Goal: Check status: Check status

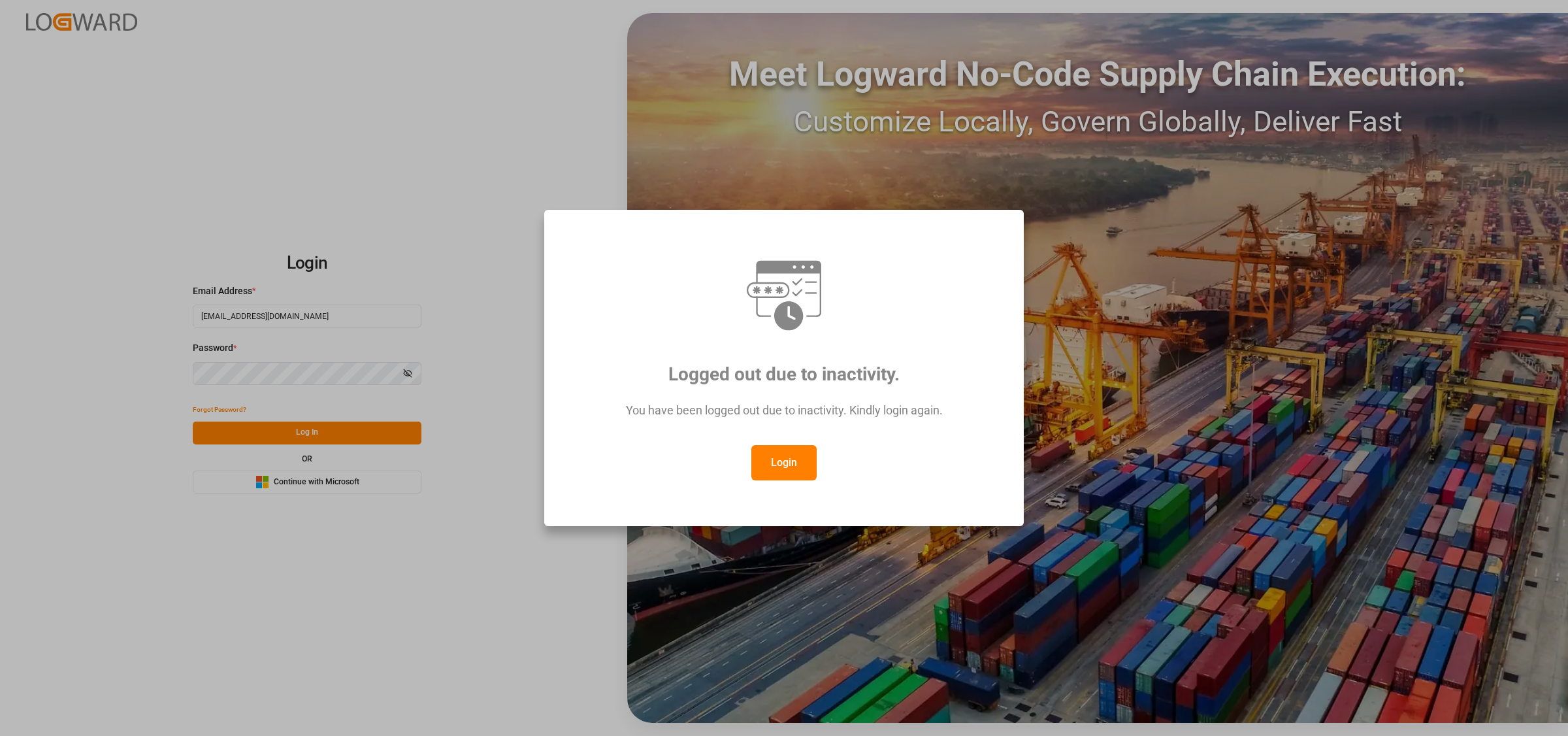
click at [769, 470] on button "Login" at bounding box center [784, 463] width 65 height 35
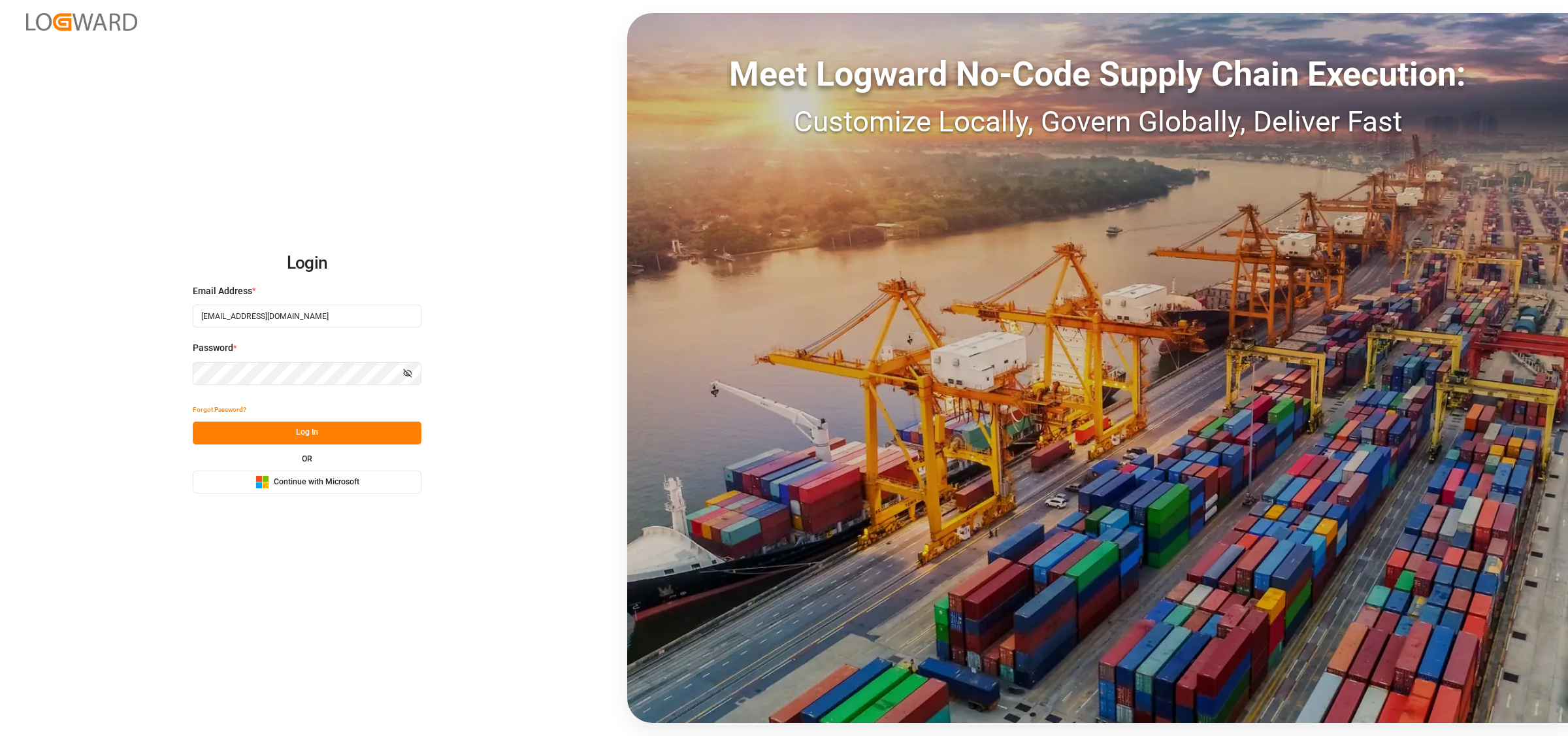
click at [266, 422] on button "Log In" at bounding box center [307, 433] width 229 height 23
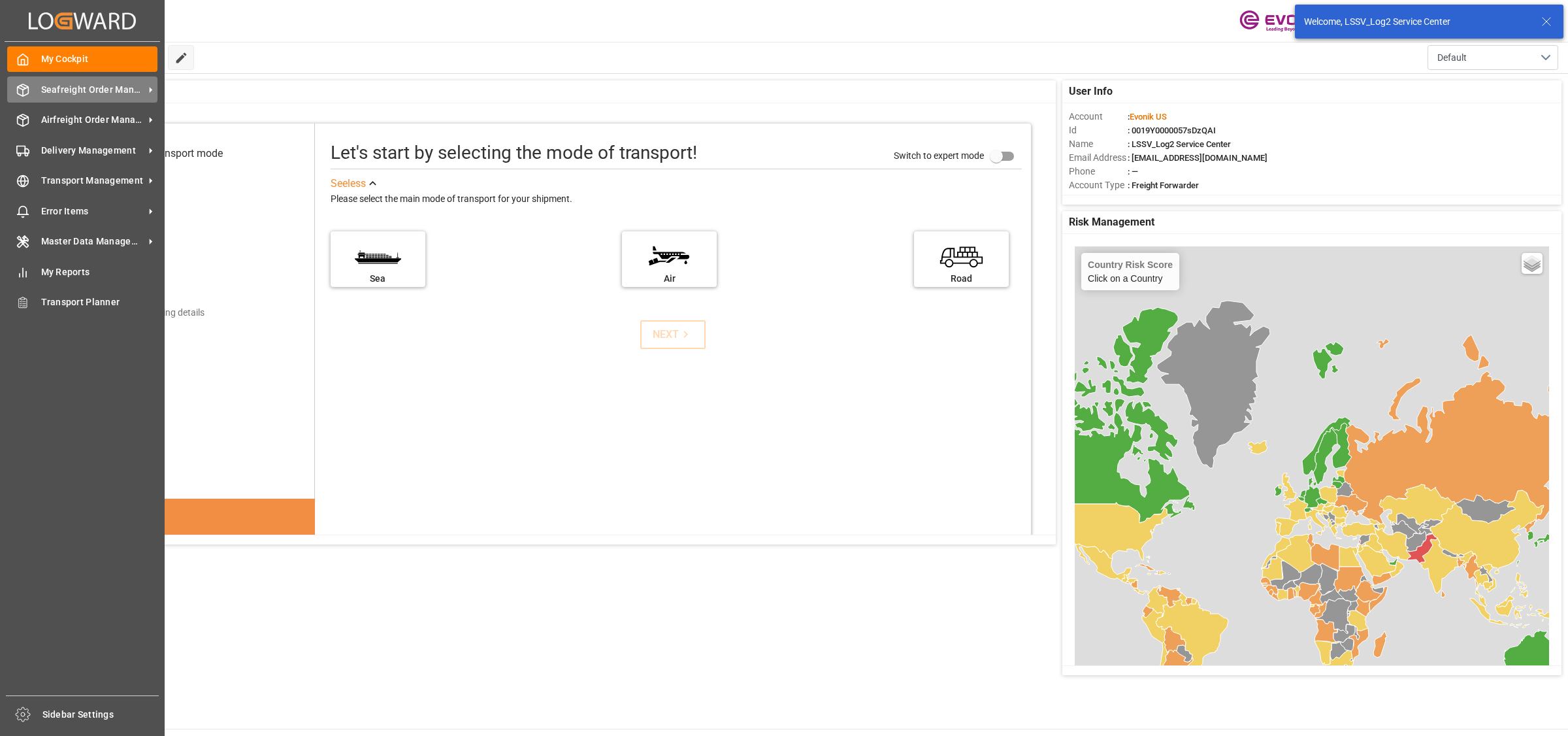
click at [11, 90] on div at bounding box center [17, 90] width 22 height 14
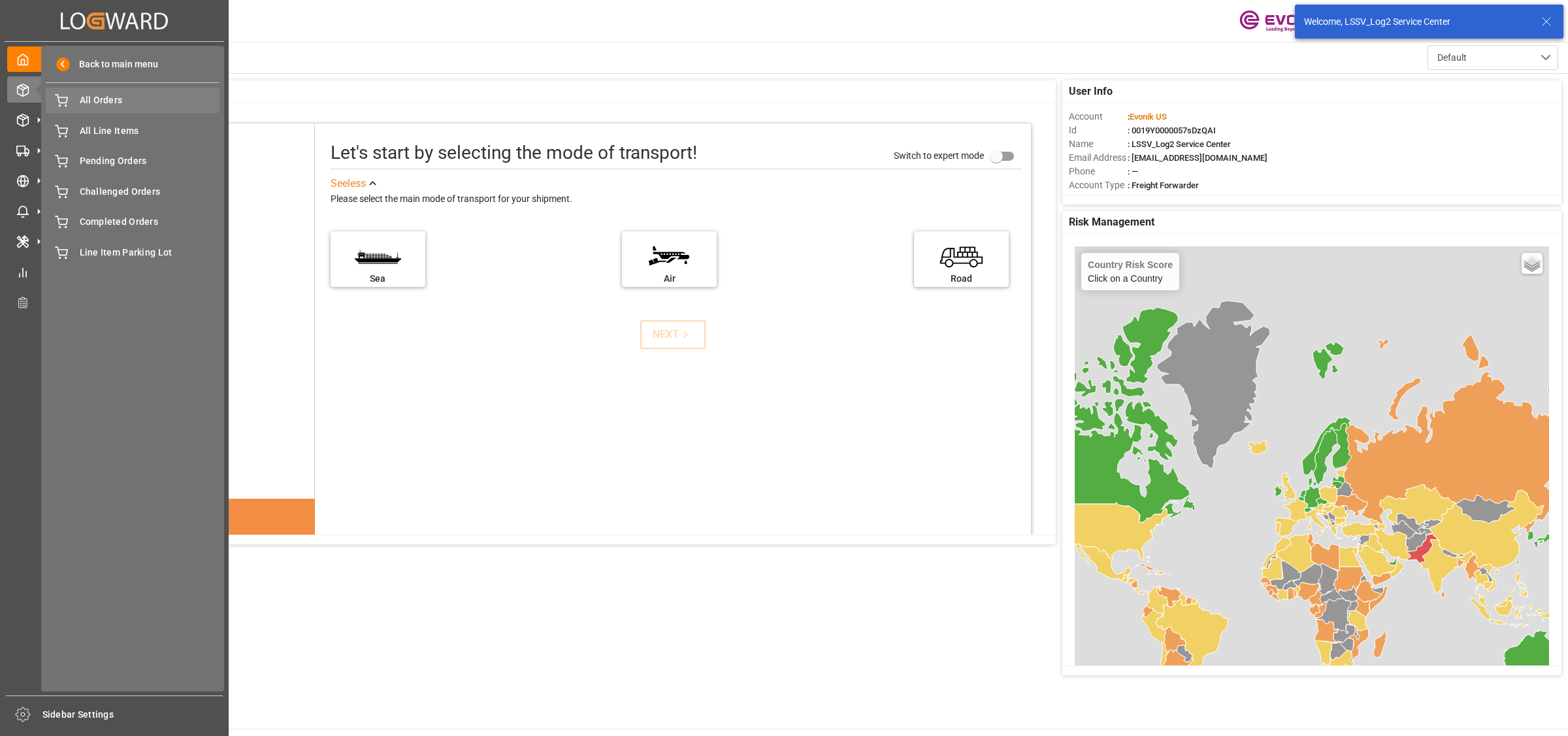
click at [89, 107] on span "All Orders" at bounding box center [149, 100] width 140 height 14
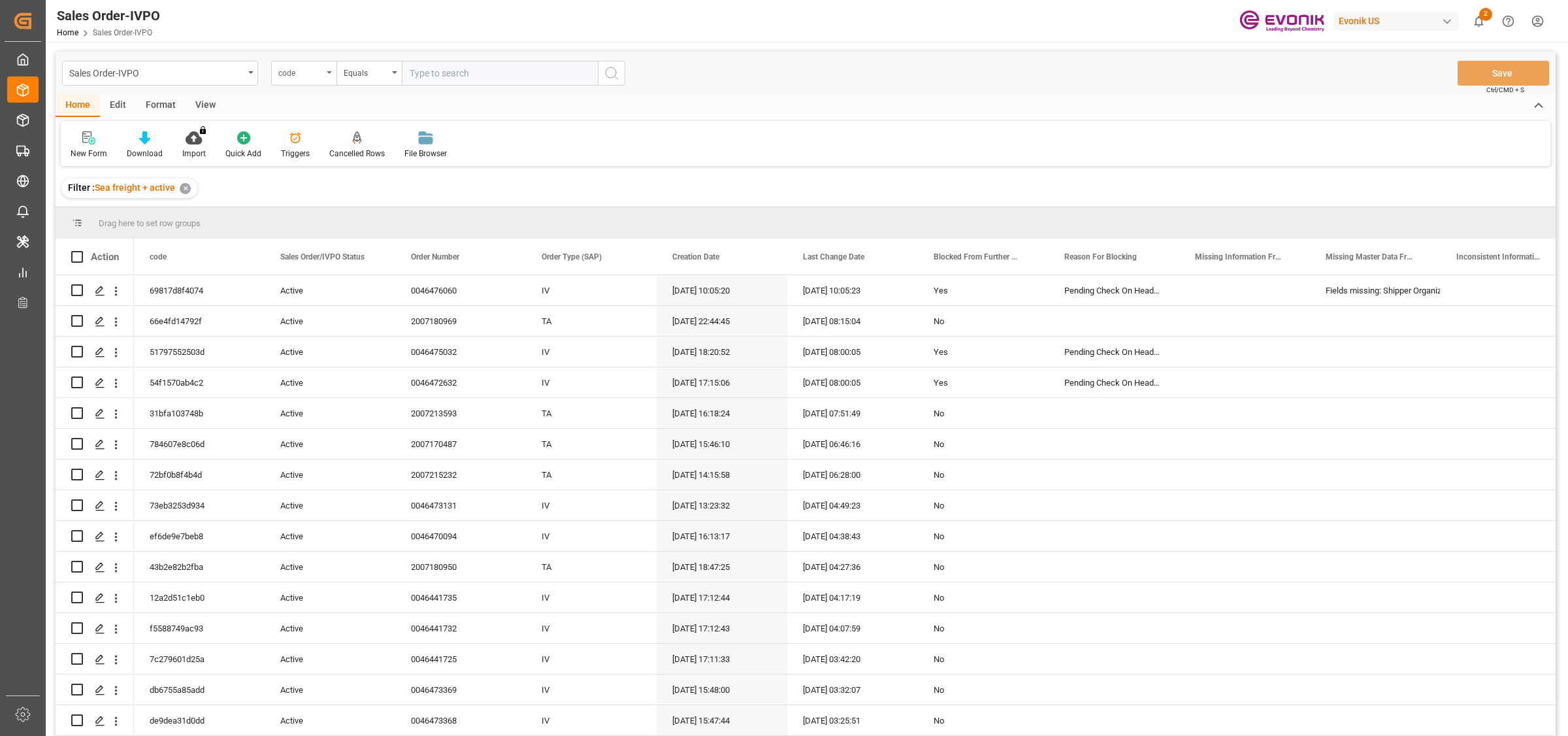
click at [282, 74] on div "code" at bounding box center [300, 71] width 45 height 15
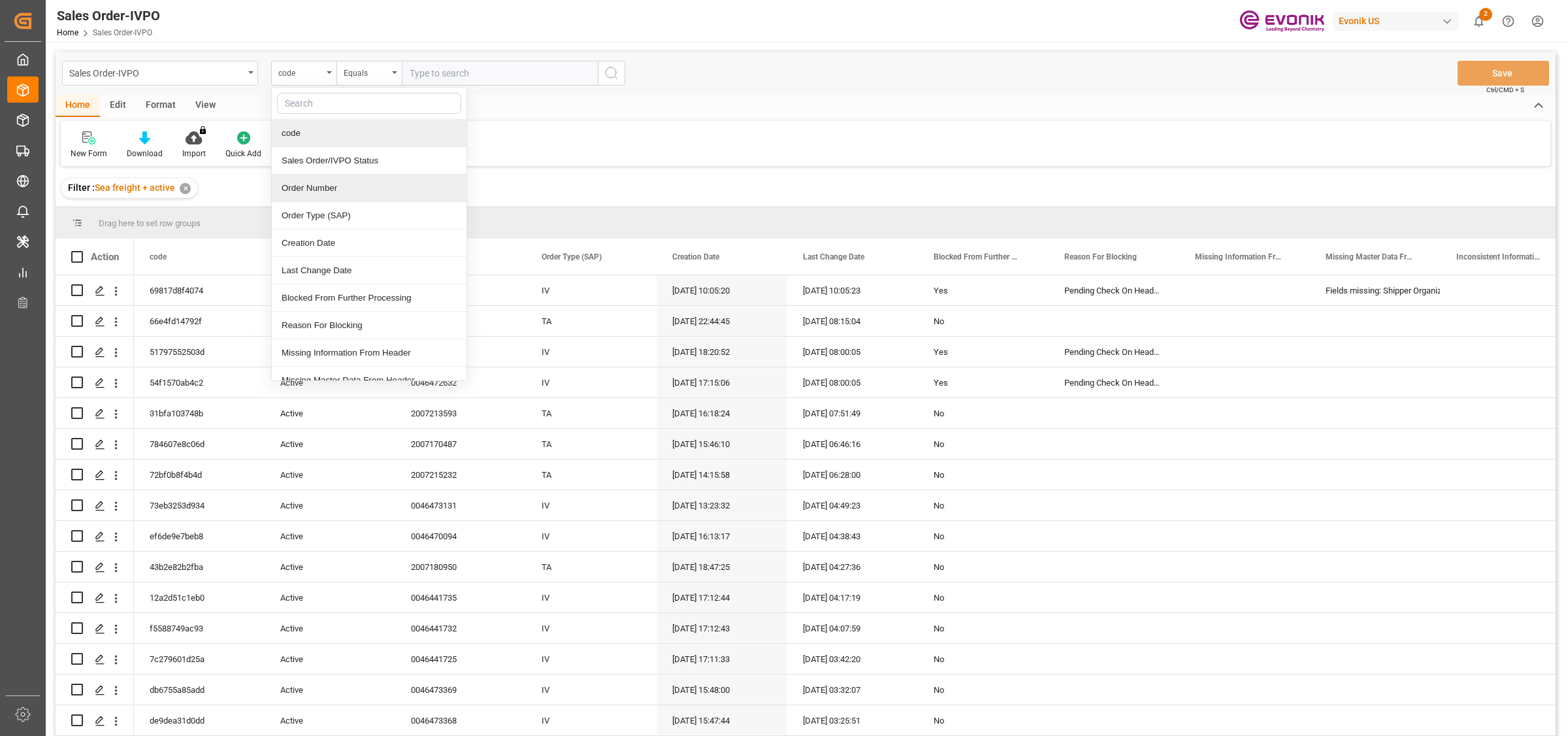
click at [304, 191] on div "Order Number" at bounding box center [369, 188] width 195 height 27
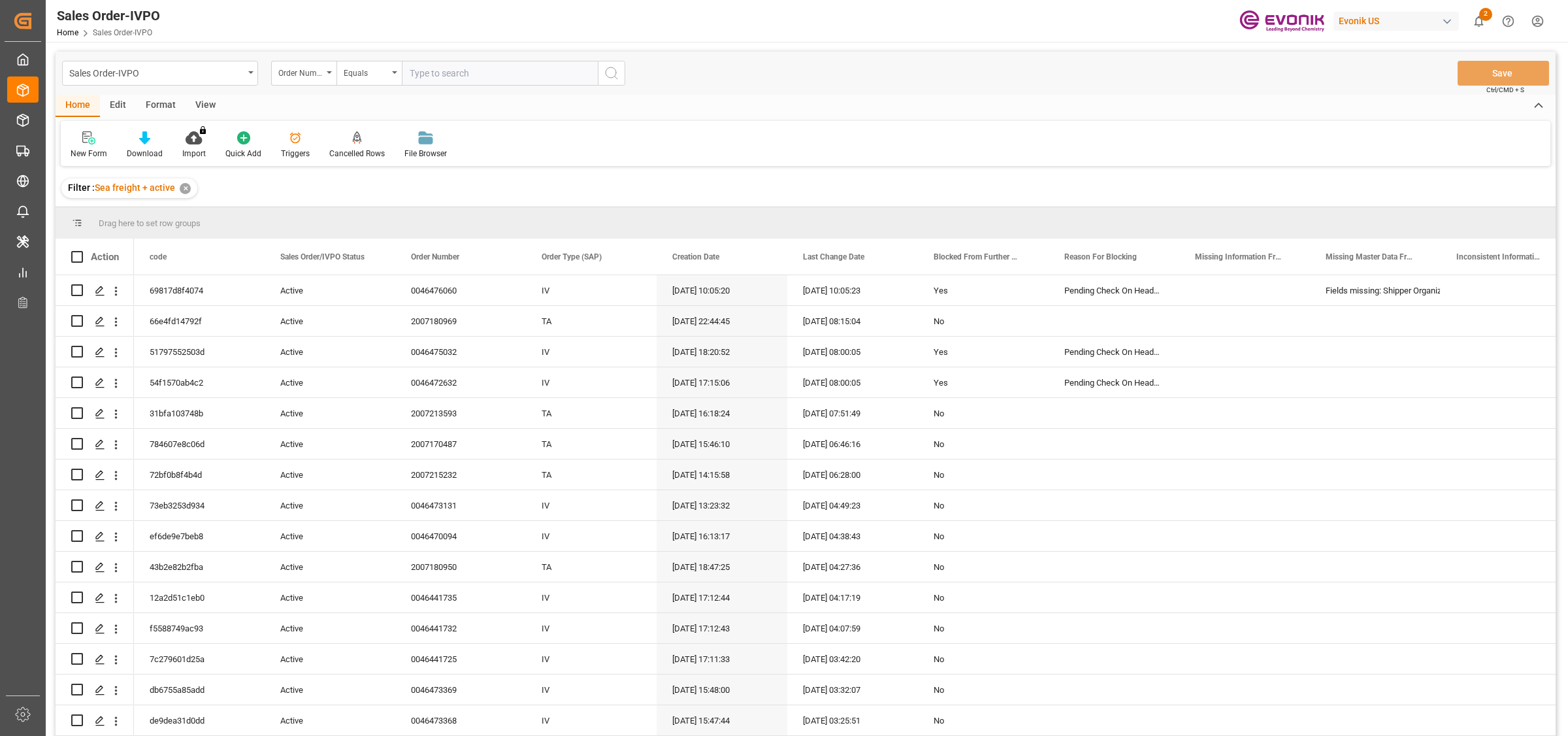
click at [443, 74] on input "text" at bounding box center [500, 73] width 196 height 24
paste input "2007188728"
type input "2007188728"
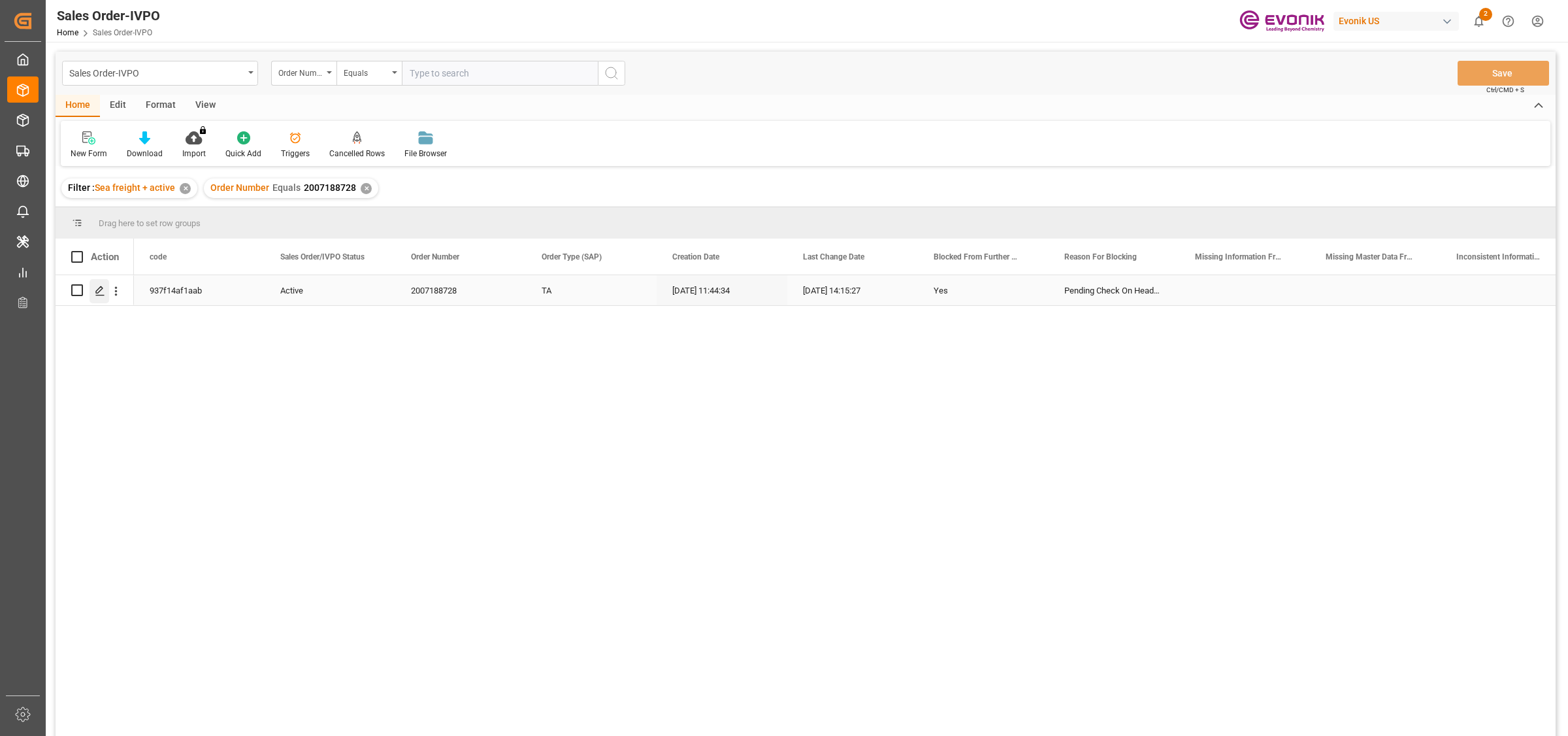
click at [101, 289] on polygon "Press SPACE to select this row." at bounding box center [99, 289] width 6 height 6
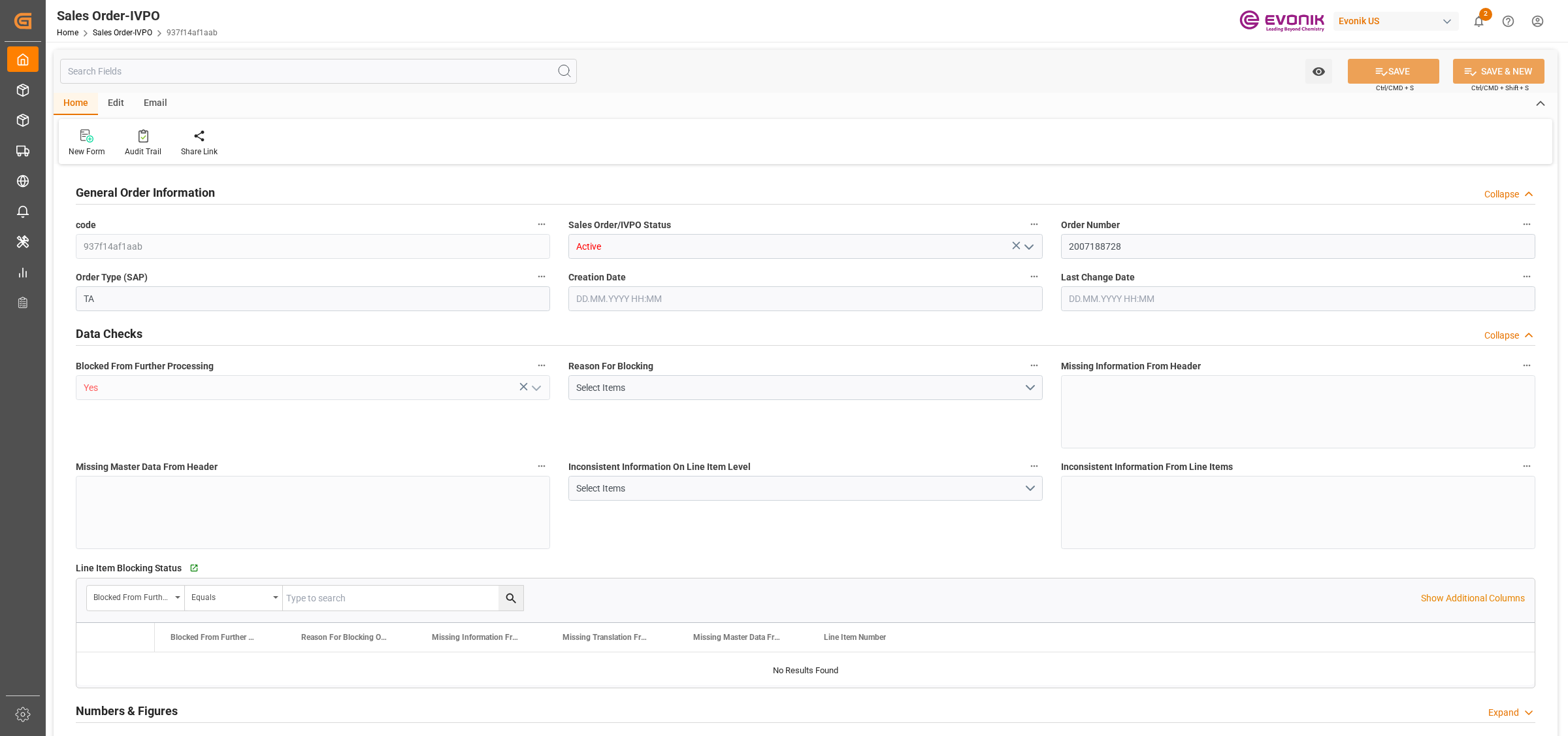
type input "PHMNN"
type input "0"
type input "1"
type input "2"
type input "1"
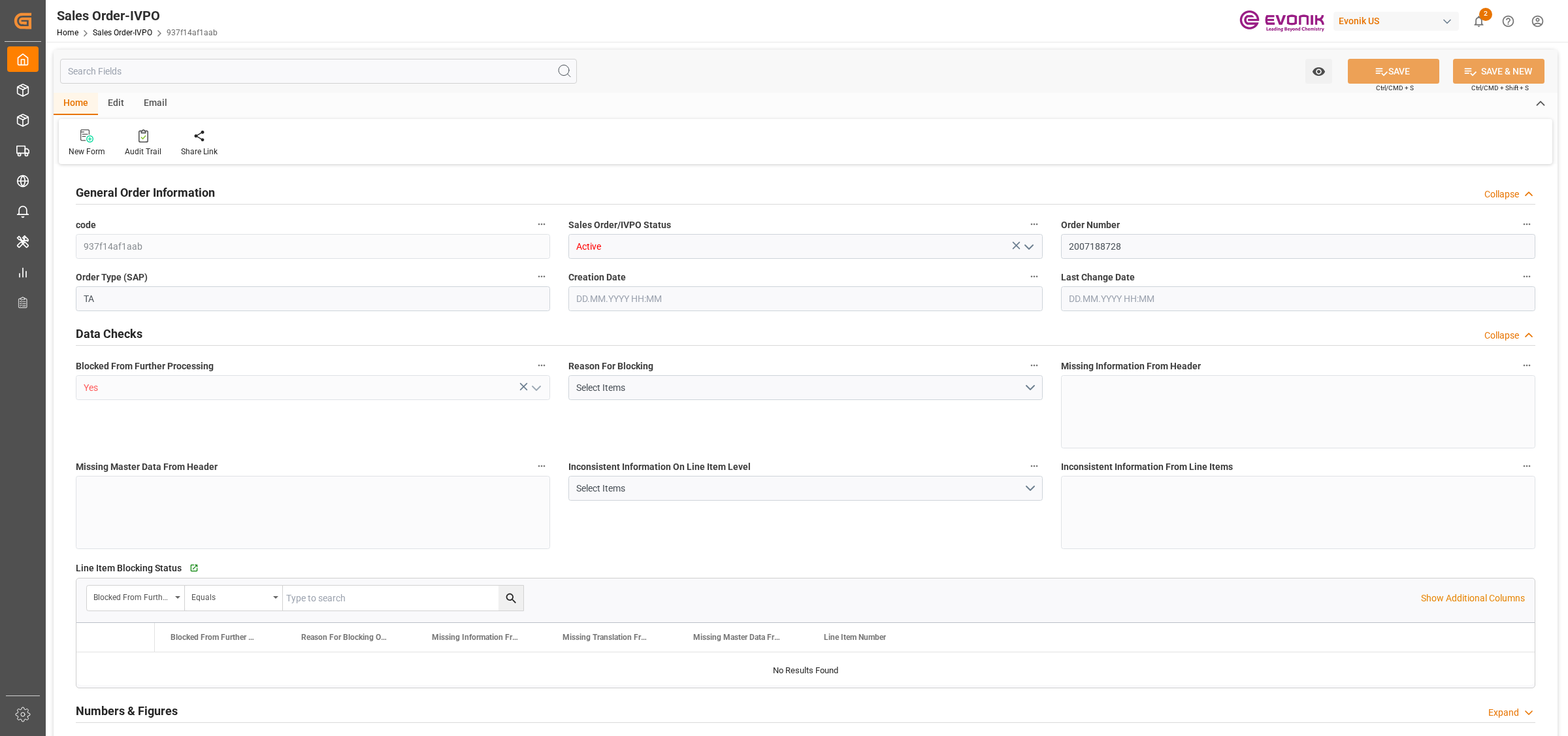
type input "18960"
type input "27.0742"
type input "17000"
type input "30"
type input "[DATE] 11:44"
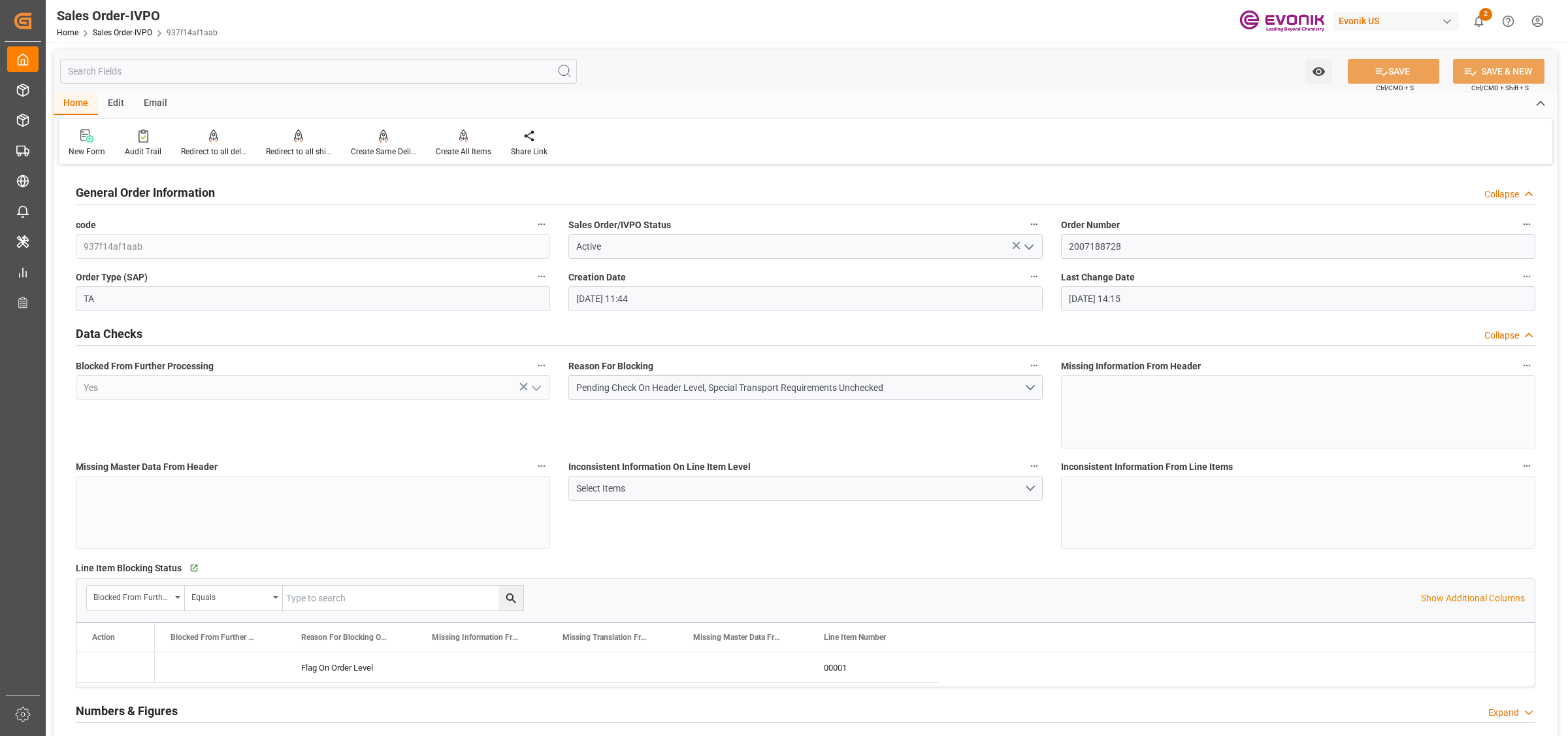
type input "[DATE] 14:15"
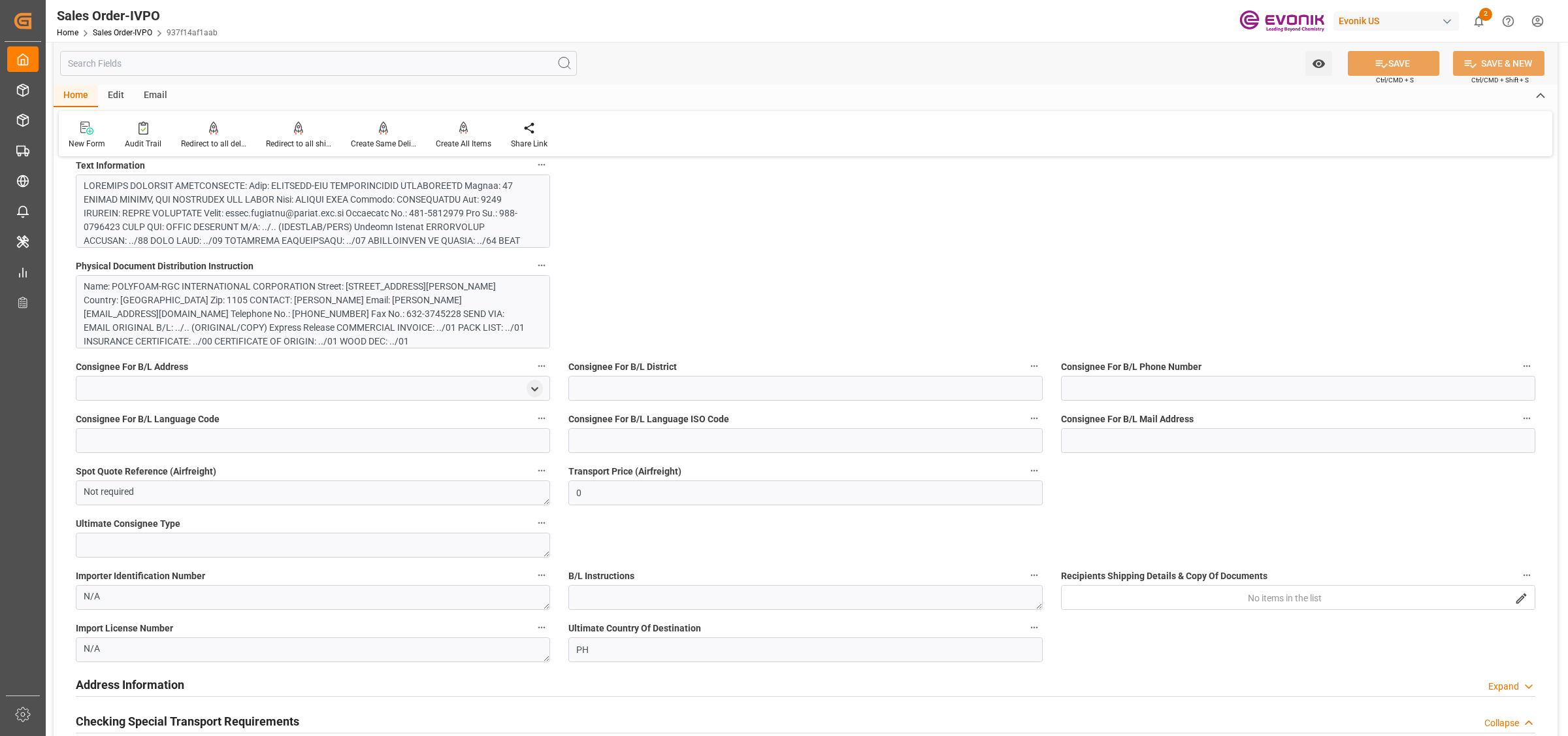
scroll to position [491, 0]
